Goal: Find specific page/section: Find specific page/section

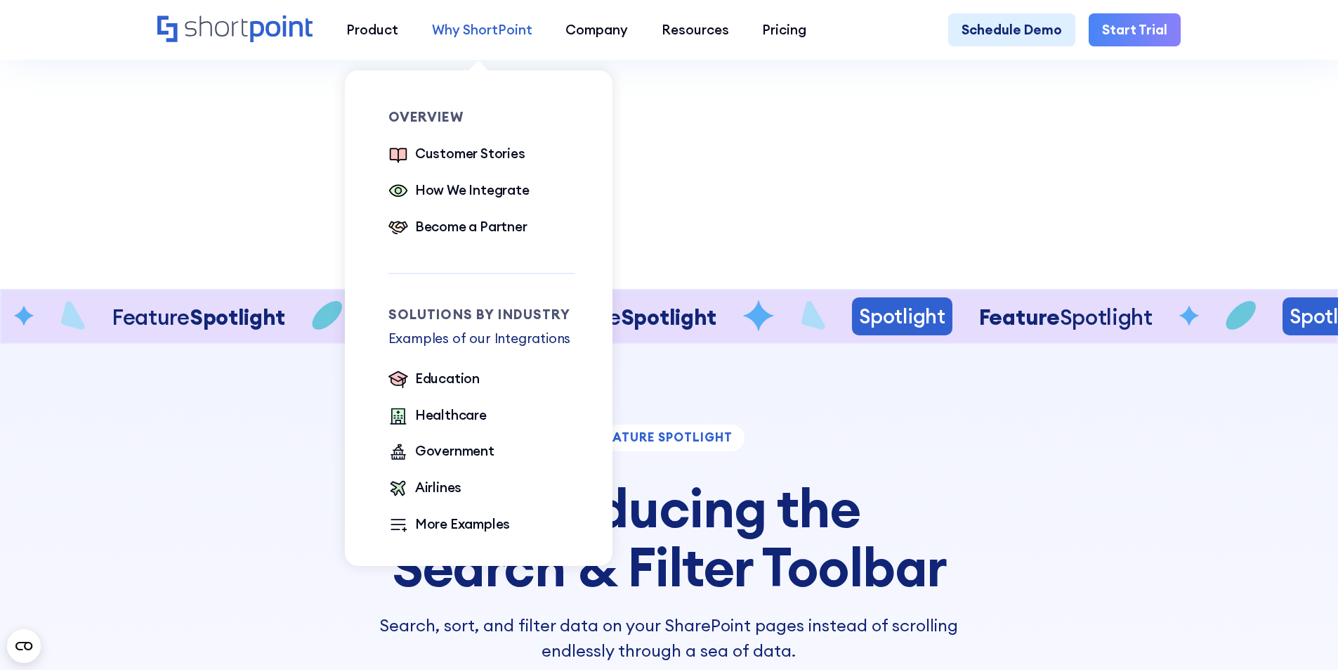
scroll to position [3513, 0]
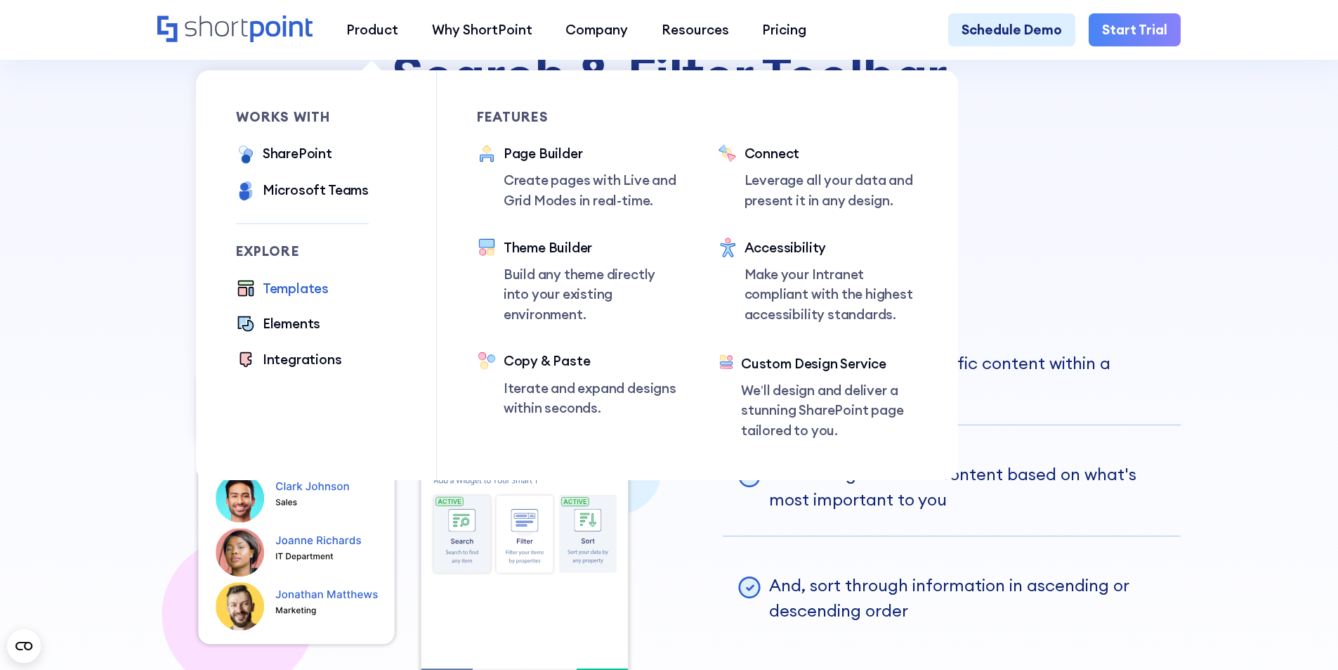
click at [301, 294] on div "Templates" at bounding box center [296, 288] width 66 height 20
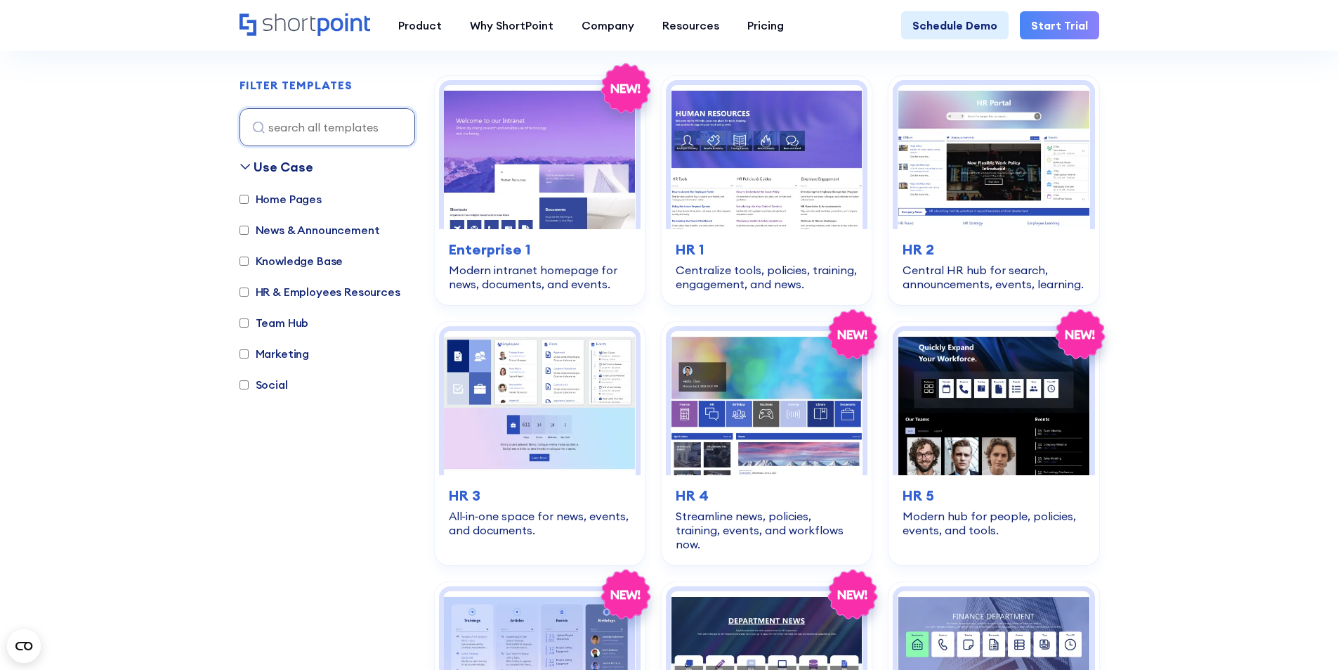
scroll to position [422, 0]
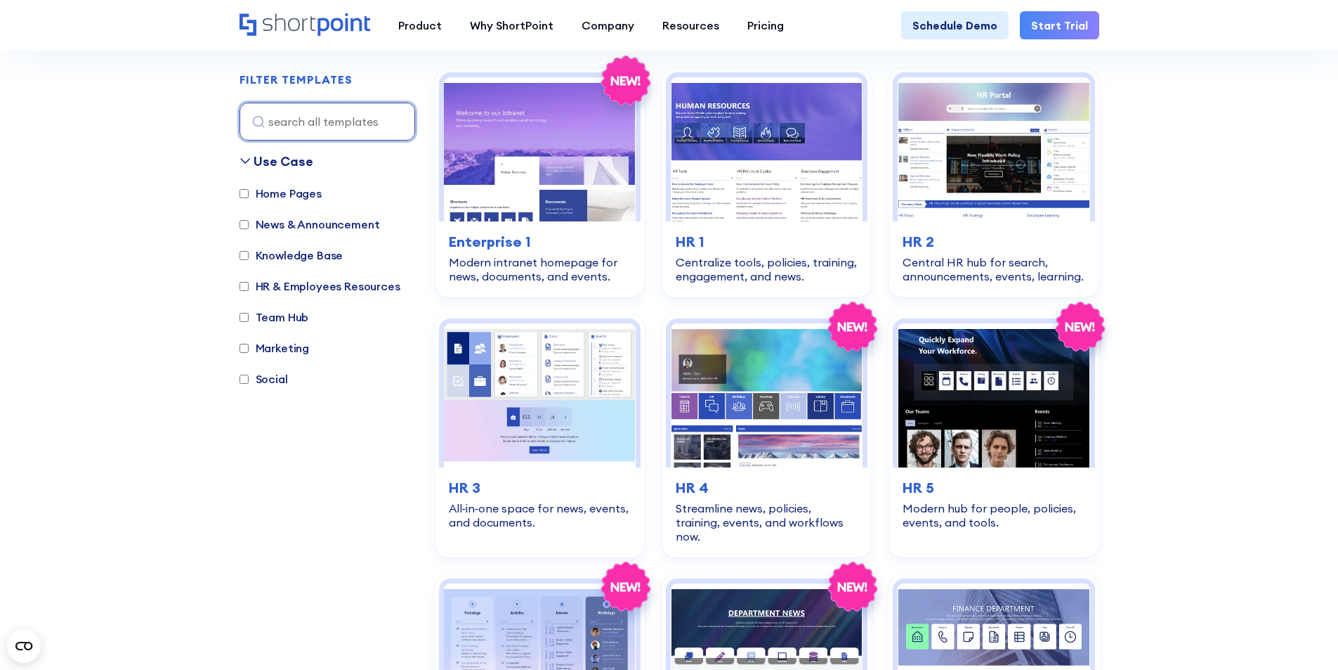
click at [337, 128] on input at bounding box center [328, 122] width 176 height 38
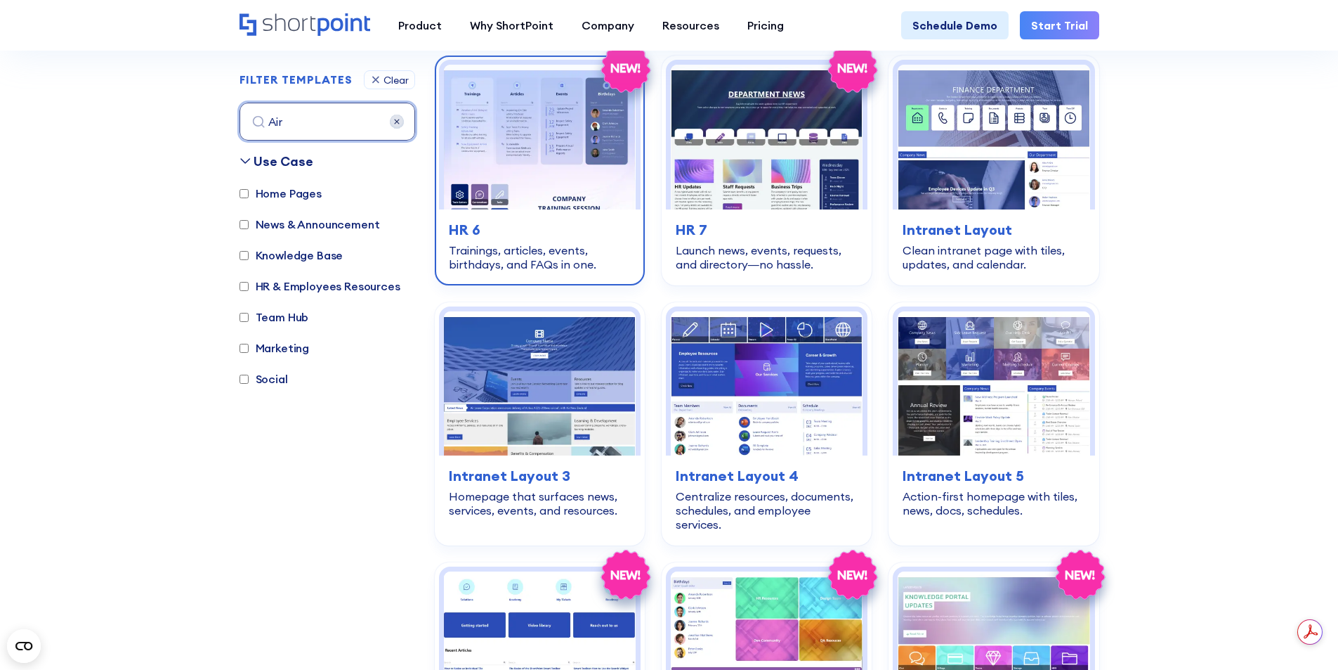
scroll to position [911, 0]
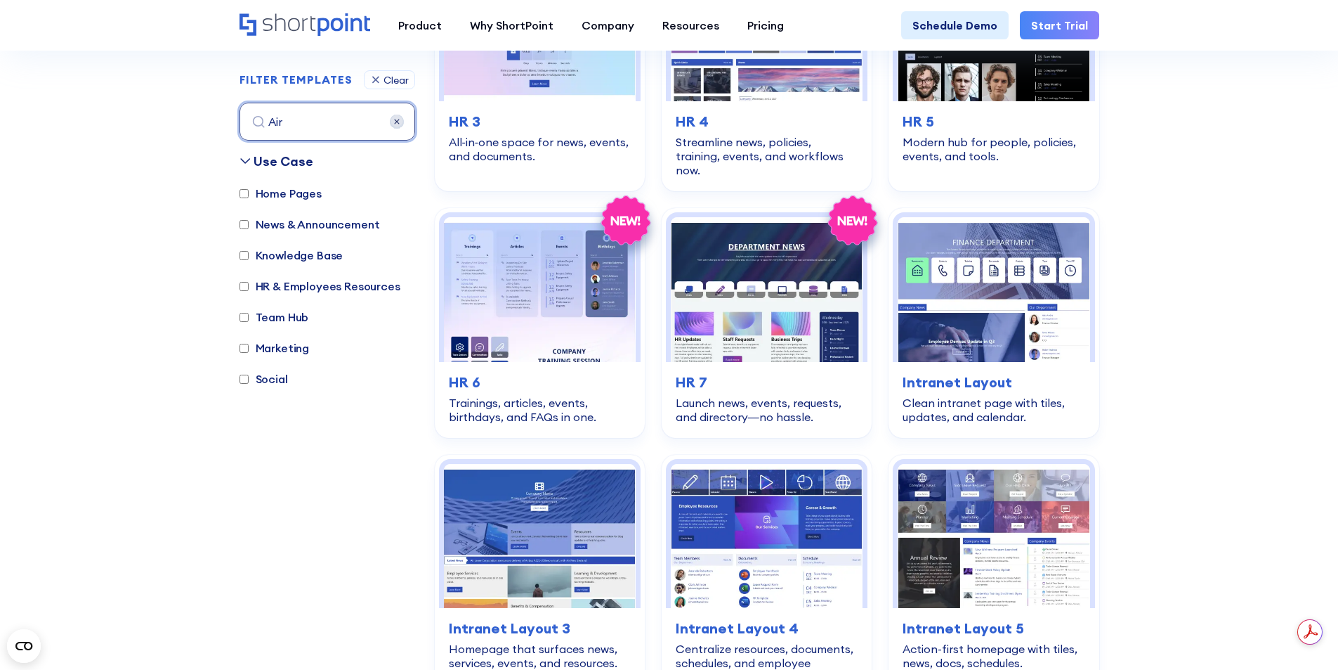
type input "Air"
click at [398, 122] on img at bounding box center [397, 122] width 14 height 14
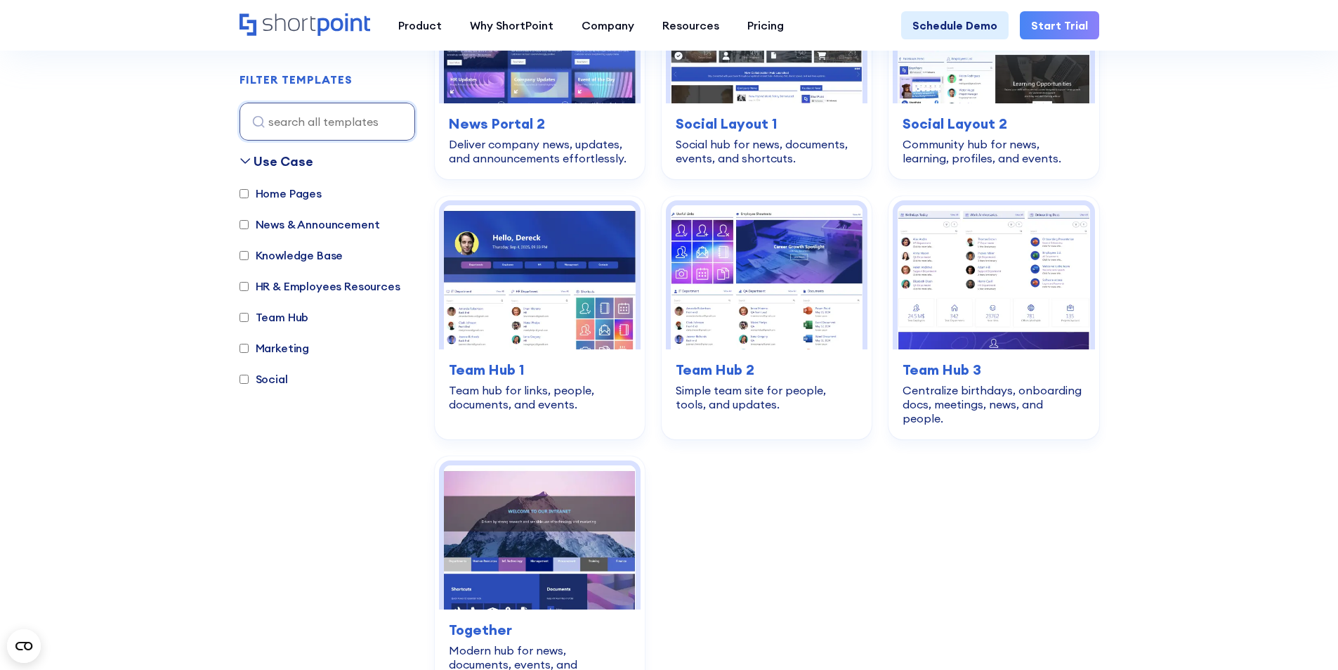
scroll to position [2035, 0]
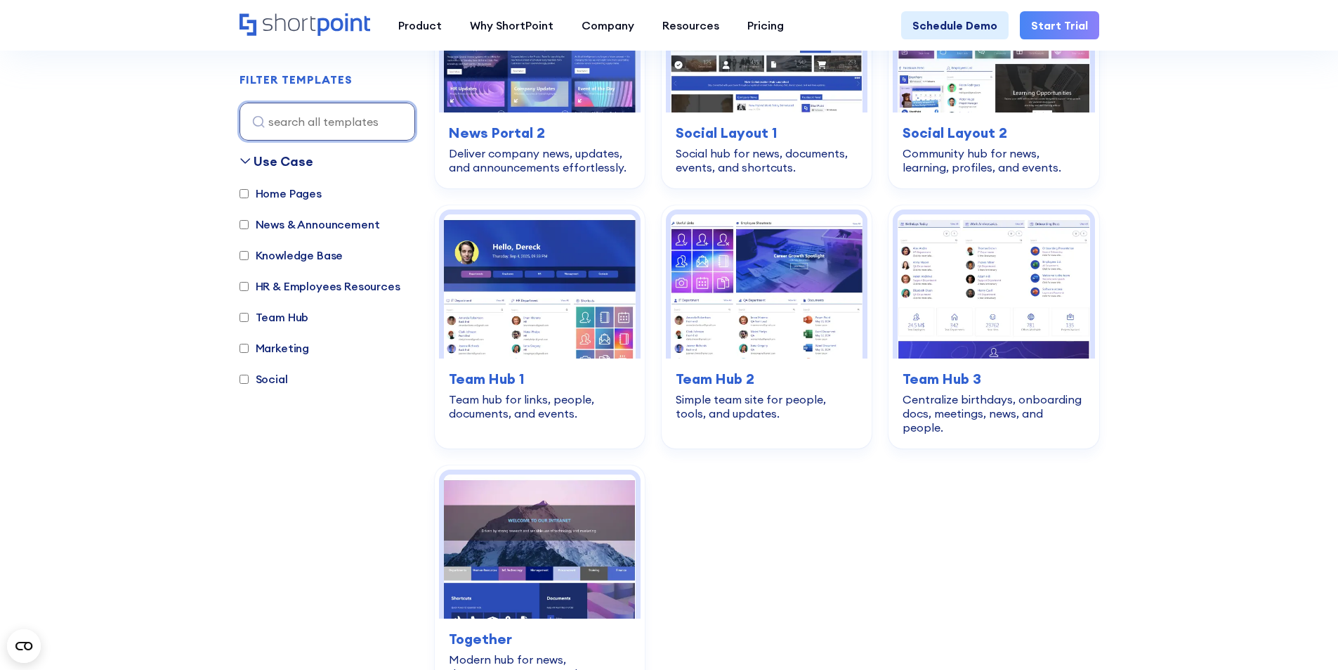
click at [319, 128] on input at bounding box center [328, 122] width 176 height 38
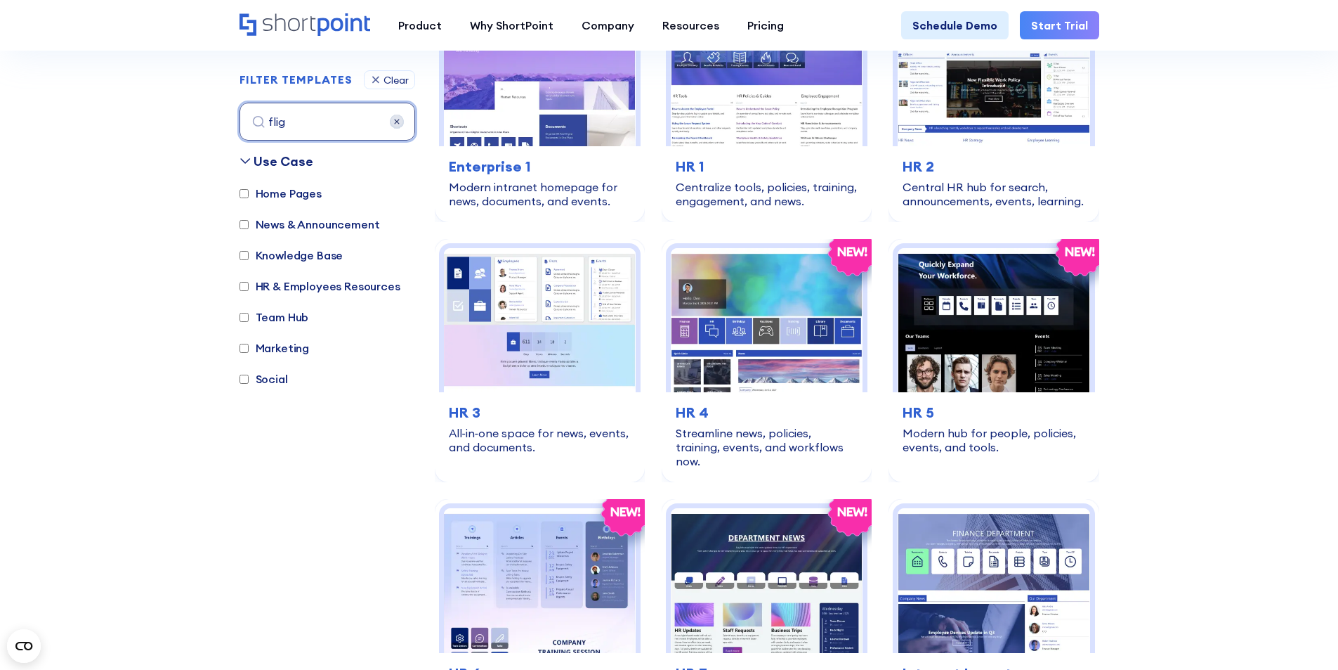
scroll to position [419, 0]
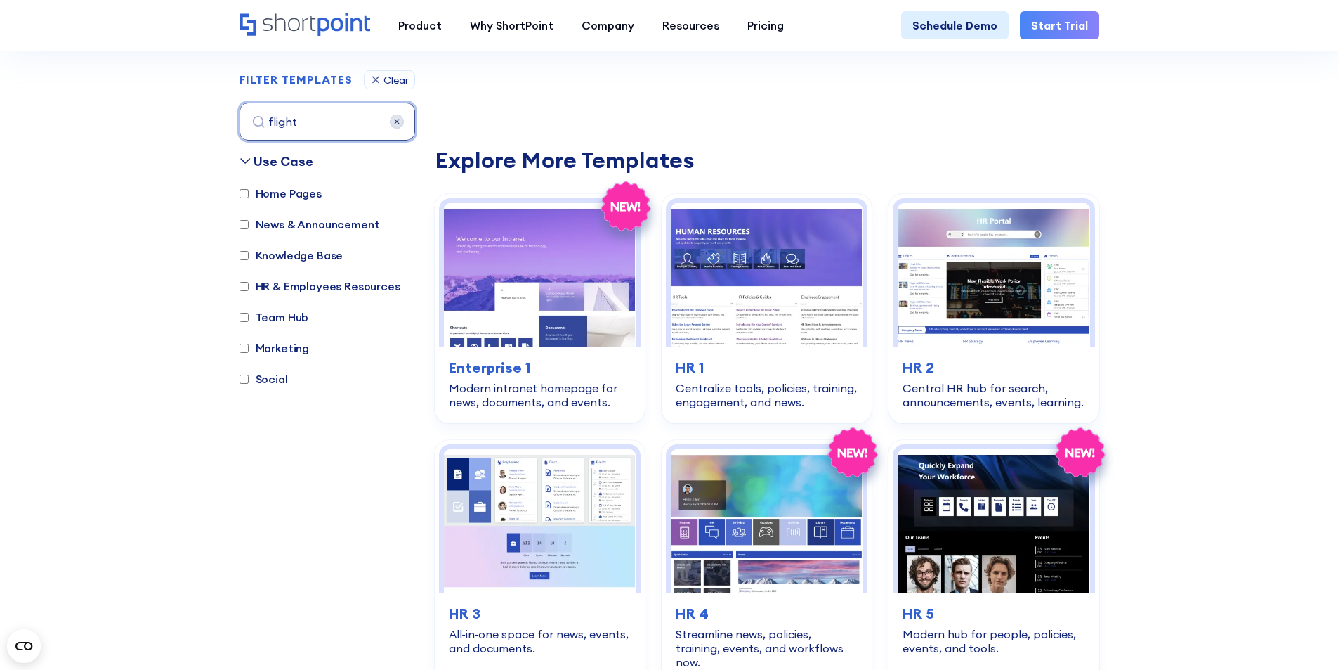
type input "flight"
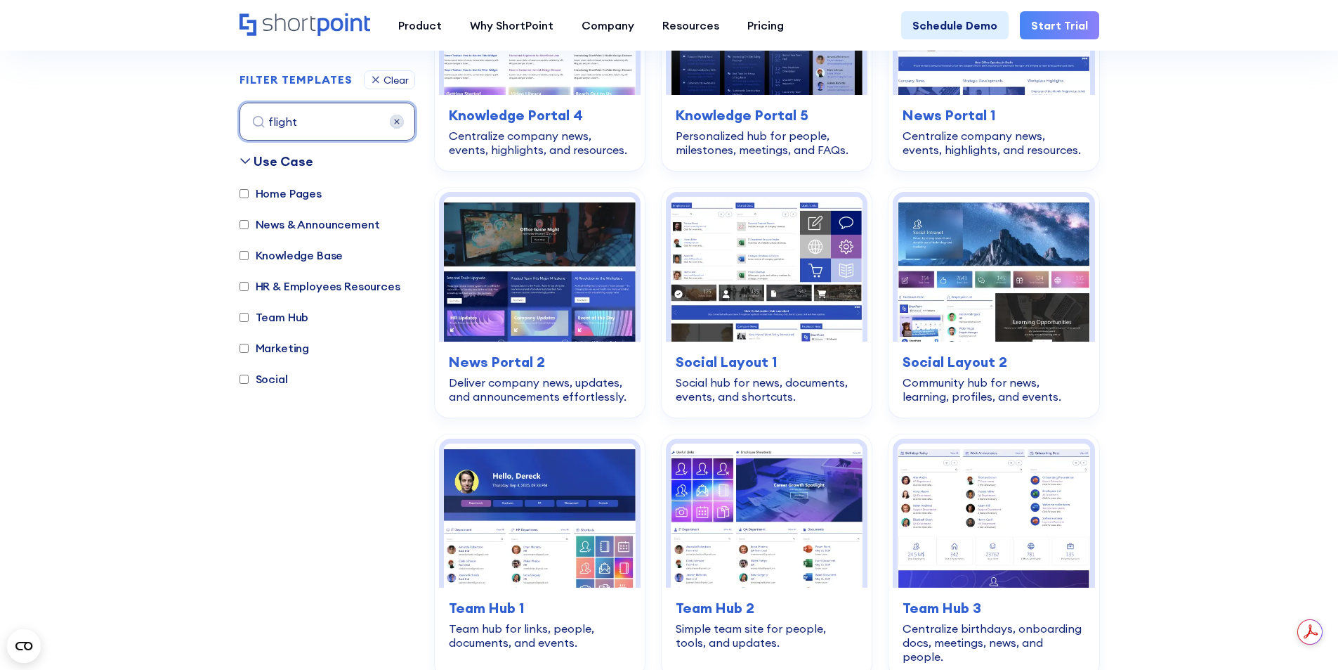
scroll to position [1824, 0]
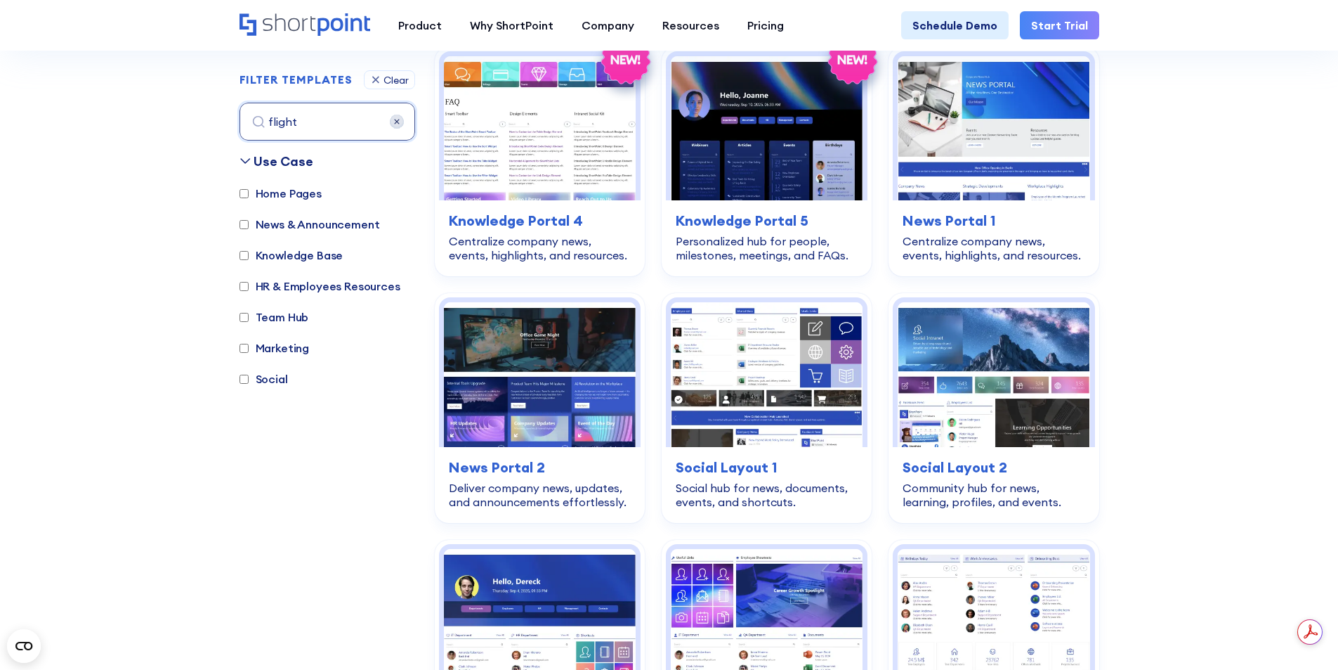
click at [400, 118] on img at bounding box center [397, 122] width 14 height 14
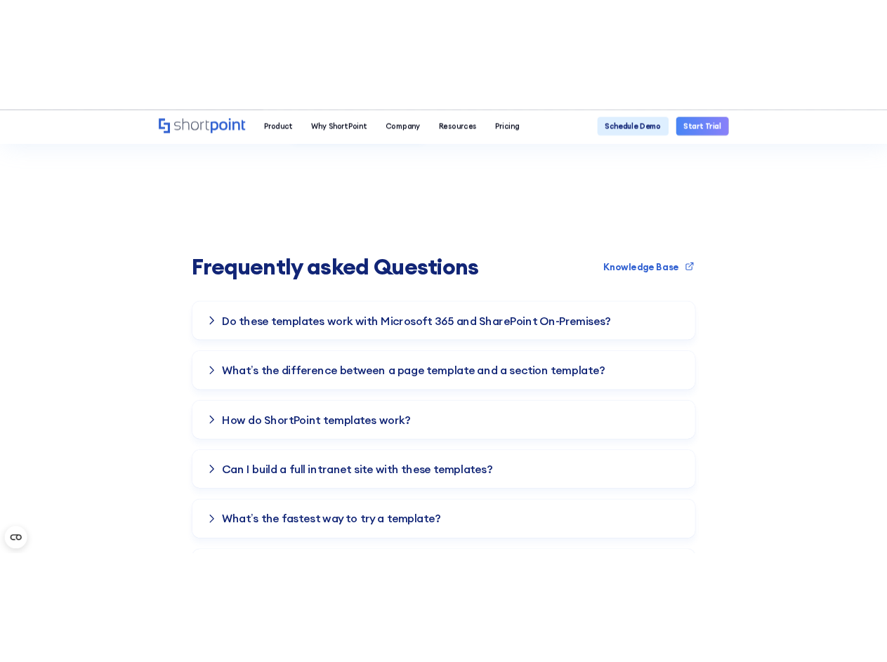
scroll to position [419, 0]
